Goal: Task Accomplishment & Management: Use online tool/utility

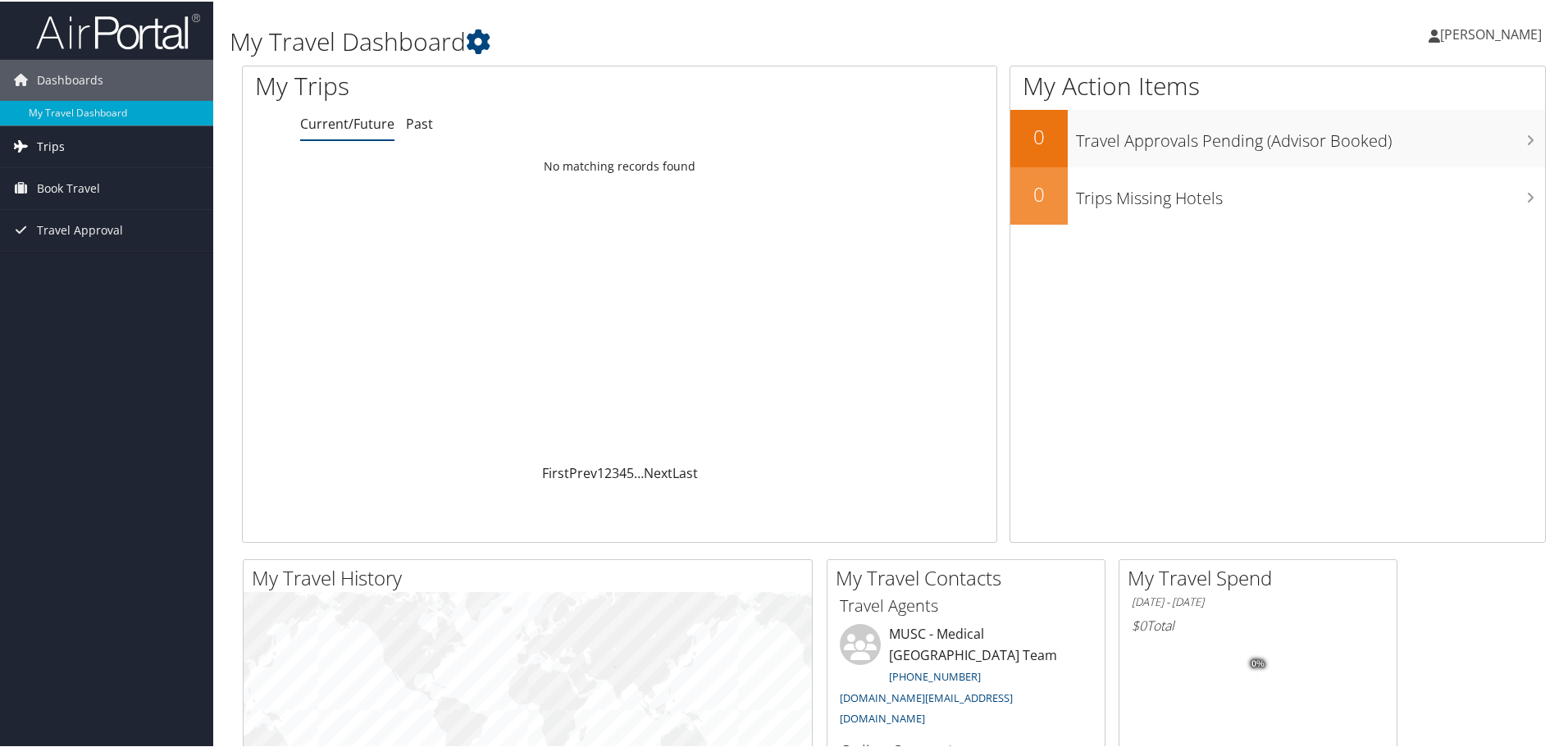
click at [67, 147] on link "Trips" at bounding box center [107, 145] width 213 height 41
click at [70, 223] on link "Trips Missing Hotels" at bounding box center [107, 227] width 213 height 25
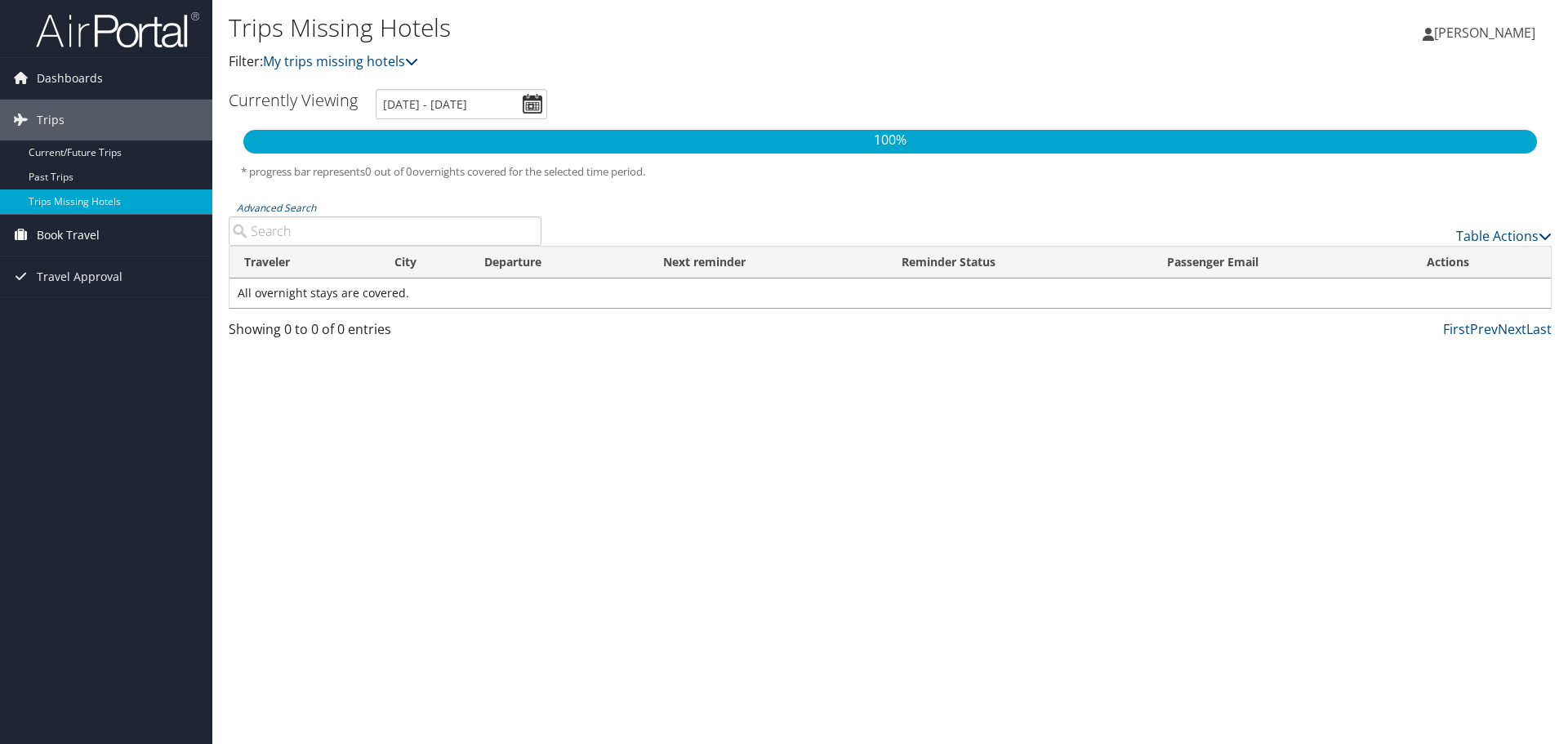
click at [57, 233] on span "Book Travel" at bounding box center [68, 235] width 62 height 41
click at [68, 320] on link "Book/Manage Online Trips" at bounding box center [106, 316] width 212 height 25
click at [70, 309] on link "Book/Manage Online Trips" at bounding box center [106, 316] width 212 height 25
